Goal: Complete application form

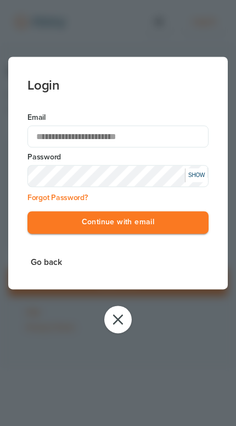
click at [183, 225] on button "Continue with email" at bounding box center [117, 222] width 181 height 23
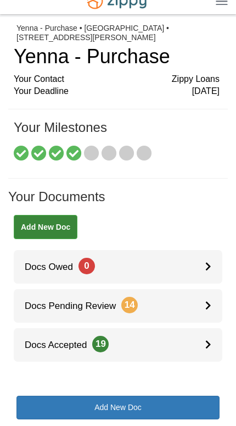
scroll to position [12, 0]
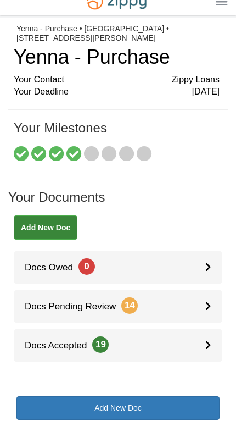
click at [96, 151] on icon at bounding box center [91, 154] width 15 height 15
click at [110, 152] on icon at bounding box center [109, 154] width 15 height 15
click at [129, 149] on icon at bounding box center [126, 154] width 15 height 15
click at [150, 152] on icon at bounding box center [144, 154] width 15 height 15
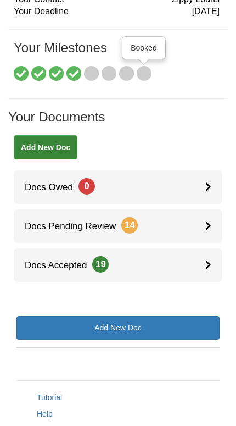
scroll to position [90, 0]
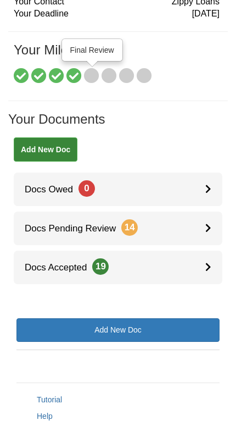
click at [91, 75] on icon at bounding box center [91, 76] width 15 height 15
click at [110, 76] on icon at bounding box center [109, 76] width 15 height 15
click at [126, 75] on icon at bounding box center [126, 76] width 15 height 15
click at [150, 75] on icon at bounding box center [144, 76] width 15 height 15
